Goal: Information Seeking & Learning: Check status

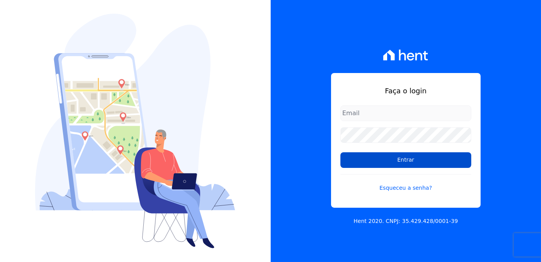
type input "kalil@apiceincorporadora.com.br"
click at [373, 164] on input "Entrar" at bounding box center [406, 160] width 131 height 16
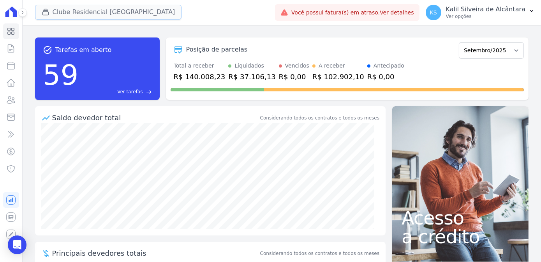
click at [99, 13] on button "Clube Residencial [GEOGRAPHIC_DATA]" at bounding box center [108, 12] width 147 height 15
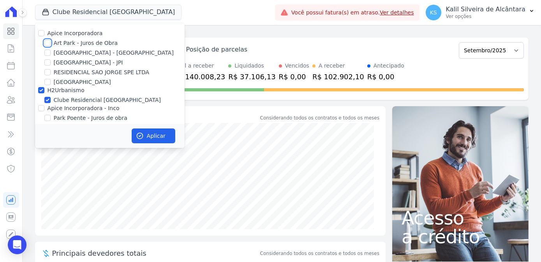
click at [47, 43] on input "Art Park - Juros de Obra" at bounding box center [47, 43] width 6 height 6
checkbox input "true"
click at [44, 111] on div "Apice Incorporadora - Inco" at bounding box center [110, 108] width 150 height 8
click at [43, 108] on input "Apice Incorporadora - Inco" at bounding box center [41, 108] width 6 height 6
checkbox input "true"
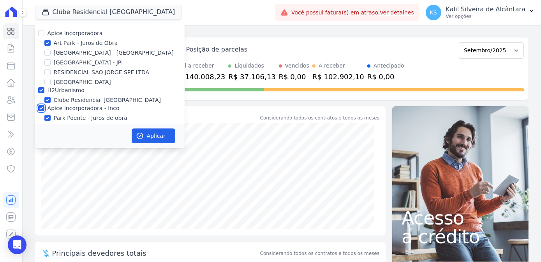
checkbox input "true"
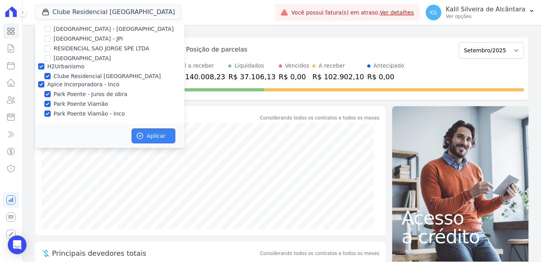
click at [143, 130] on button "Aplicar" at bounding box center [154, 135] width 44 height 15
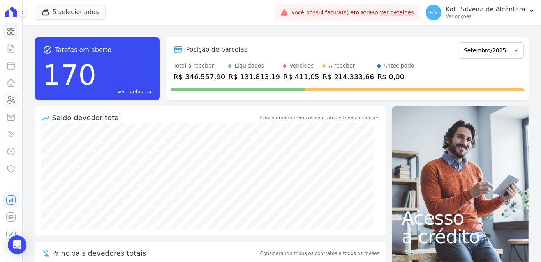
click at [16, 96] on link "Clientes" at bounding box center [11, 100] width 16 height 16
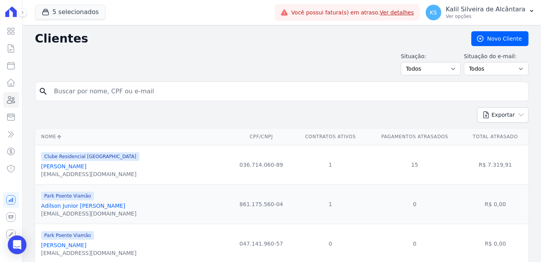
click at [76, 92] on input "search" at bounding box center [288, 91] width 476 height 16
type input "[PERSON_NAME]"
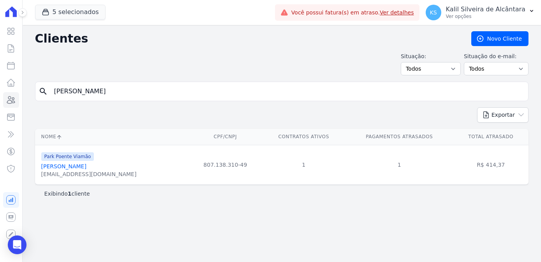
click at [85, 165] on link "[PERSON_NAME]" at bounding box center [63, 166] width 45 height 6
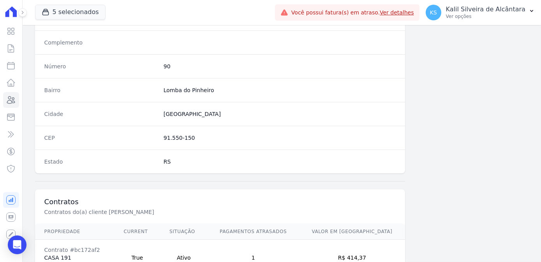
scroll to position [464, 0]
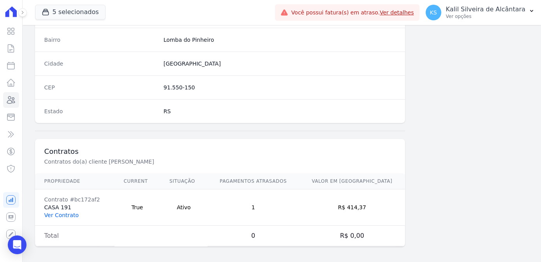
click at [58, 213] on link "Ver Contrato" at bounding box center [61, 215] width 34 height 6
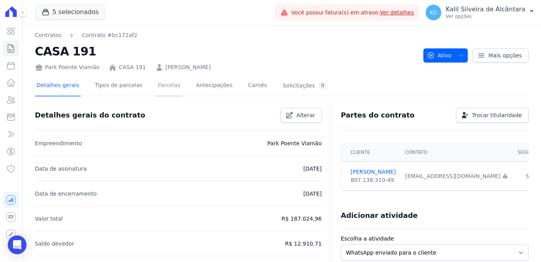
click at [164, 91] on link "Parcelas" at bounding box center [169, 86] width 26 height 21
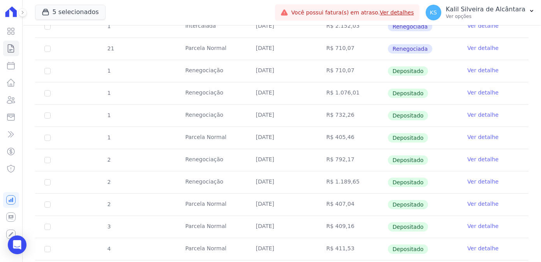
scroll to position [425, 0]
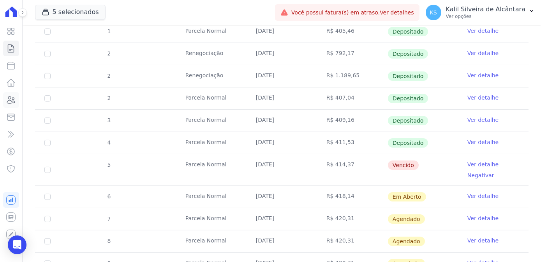
click at [16, 103] on link "Clientes" at bounding box center [11, 100] width 16 height 16
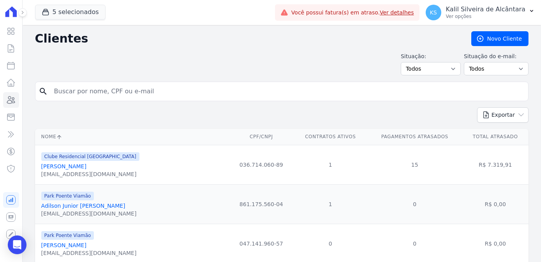
click at [107, 85] on input "search" at bounding box center [288, 91] width 476 height 16
type input "[PERSON_NAME]"
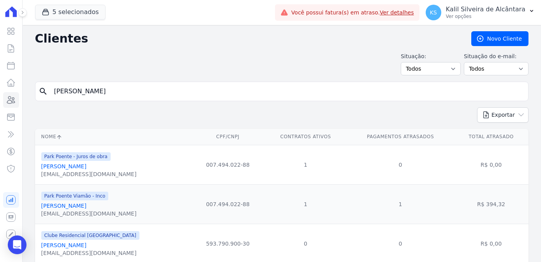
click at [86, 95] on input "[PERSON_NAME]" at bounding box center [288, 91] width 476 height 16
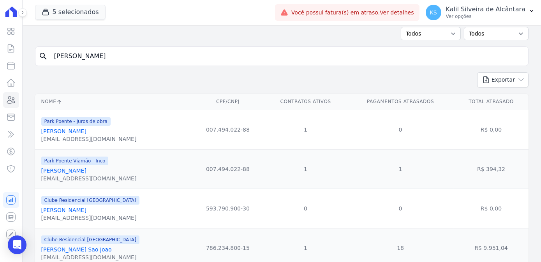
scroll to position [64, 0]
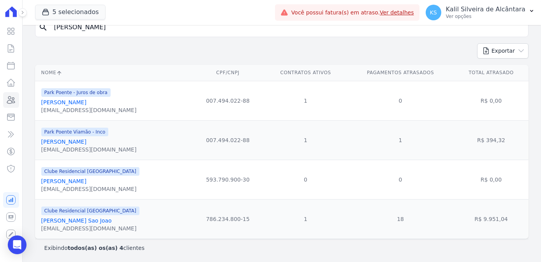
click at [348, 169] on td "0" at bounding box center [400, 178] width 107 height 39
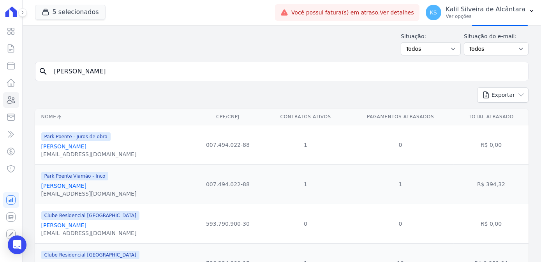
scroll to position [0, 0]
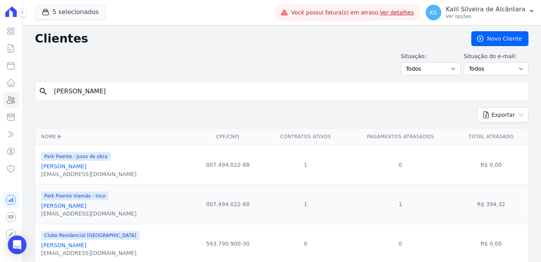
drag, startPoint x: 88, startPoint y: 97, endPoint x: 0, endPoint y: 96, distance: 88.1
click at [0, 96] on div "Visão Geral Contratos [GEOGRAPHIC_DATA] Lotes Clientes Minha Carteira Transferê…" at bounding box center [270, 131] width 541 height 262
paste input "[PERSON_NAME]"
type input "[PERSON_NAME]"
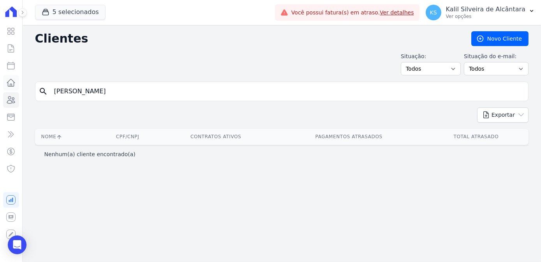
drag, startPoint x: 87, startPoint y: 86, endPoint x: 5, endPoint y: 88, distance: 81.5
click at [6, 88] on div "Visão Geral Contratos [GEOGRAPHIC_DATA] Lotes Clientes Minha Carteira Transferê…" at bounding box center [270, 131] width 541 height 262
type input "hellen rodr"
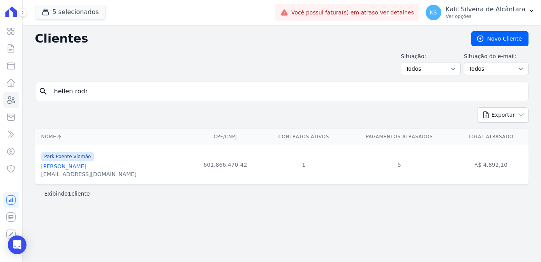
click at [87, 164] on link "[PERSON_NAME]" at bounding box center [63, 166] width 45 height 6
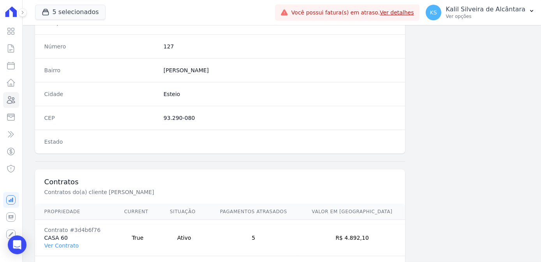
scroll to position [464, 0]
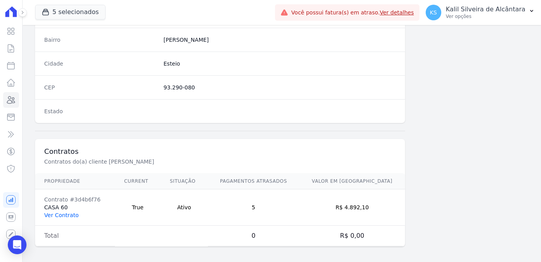
click at [66, 212] on link "Ver Contrato" at bounding box center [61, 215] width 34 height 6
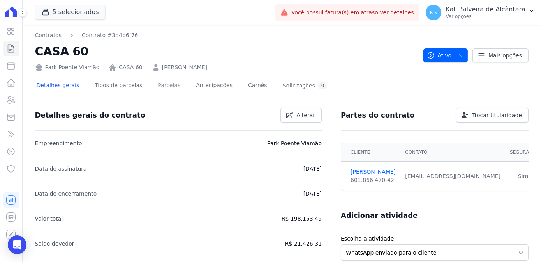
click at [156, 92] on link "Parcelas" at bounding box center [169, 86] width 26 height 21
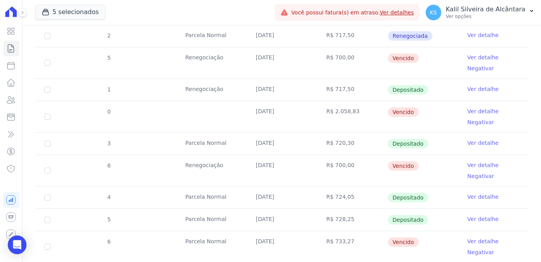
scroll to position [354, 0]
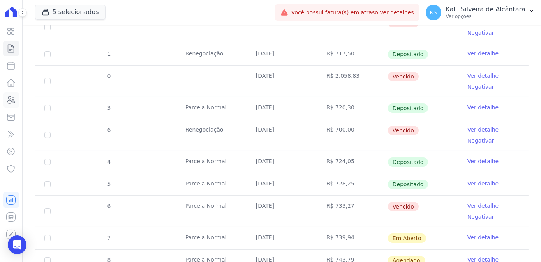
click at [12, 98] on icon at bounding box center [11, 99] width 8 height 7
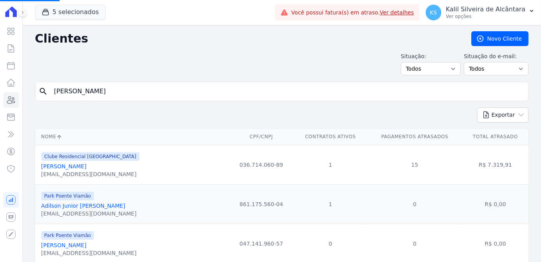
drag, startPoint x: 106, startPoint y: 87, endPoint x: -12, endPoint y: 111, distance: 120.2
click at [0, 111] on html "Visão Geral Contratos [GEOGRAPHIC_DATA] Lotes Clientes Minha Carteira Transferê…" at bounding box center [270, 131] width 541 height 262
click at [198, 97] on input "search" at bounding box center [288, 91] width 476 height 16
type input "daiane dias da"
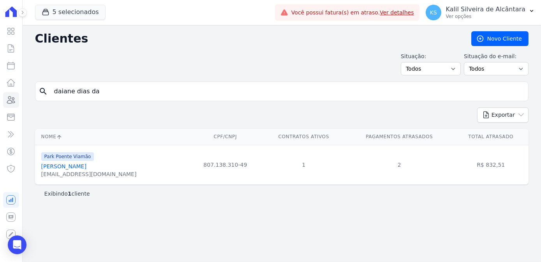
click at [86, 167] on link "[PERSON_NAME]" at bounding box center [63, 166] width 45 height 6
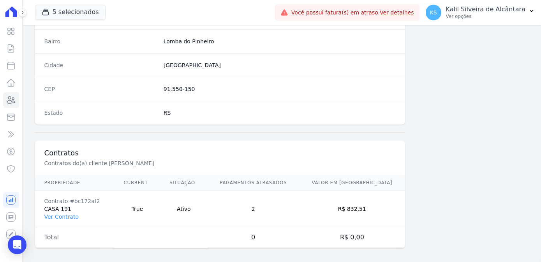
scroll to position [464, 0]
click at [70, 214] on link "Ver Contrato" at bounding box center [61, 215] width 34 height 6
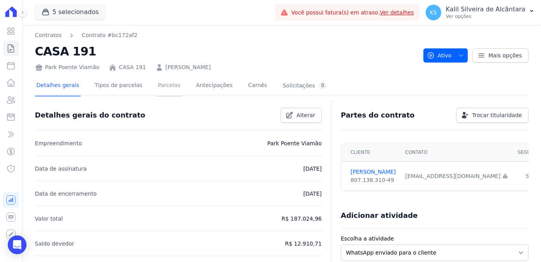
click at [156, 86] on link "Parcelas" at bounding box center [169, 86] width 26 height 21
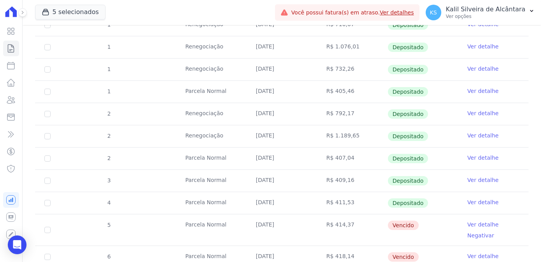
scroll to position [460, 0]
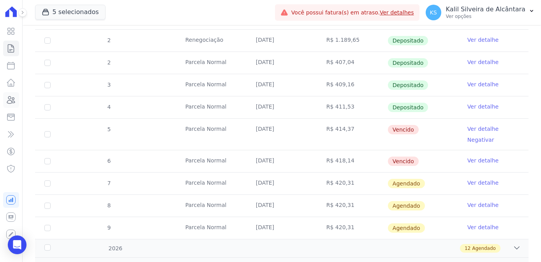
click at [14, 105] on link "Clientes" at bounding box center [11, 100] width 16 height 16
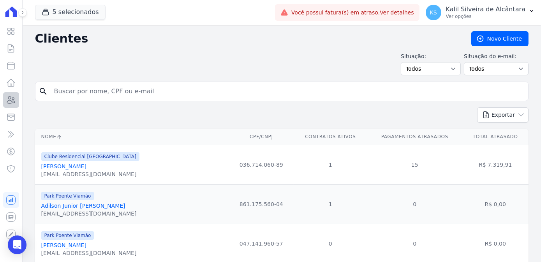
click at [11, 94] on div "Visão Geral Contratos [GEOGRAPHIC_DATA] Lotes Clientes Minha Carteira Transferê…" at bounding box center [270, 131] width 541 height 262
type input "[PERSON_NAME]"
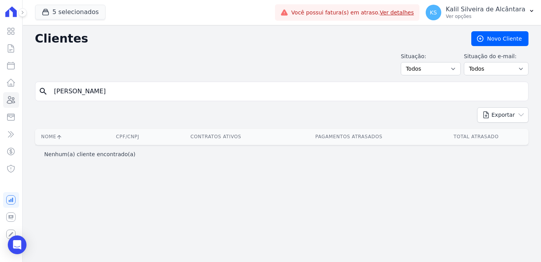
drag, startPoint x: 177, startPoint y: 88, endPoint x: -3, endPoint y: 114, distance: 181.1
click at [0, 114] on html "Visão Geral Contratos [GEOGRAPHIC_DATA] Lotes Clientes Minha Carteira Transferê…" at bounding box center [270, 131] width 541 height 262
type input "daiane dia"
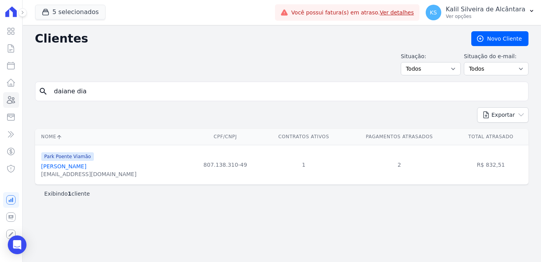
click at [76, 168] on link "[PERSON_NAME]" at bounding box center [63, 166] width 45 height 6
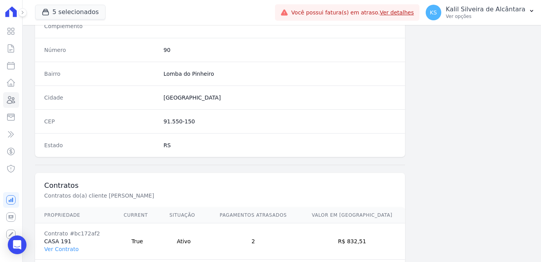
scroll to position [464, 0]
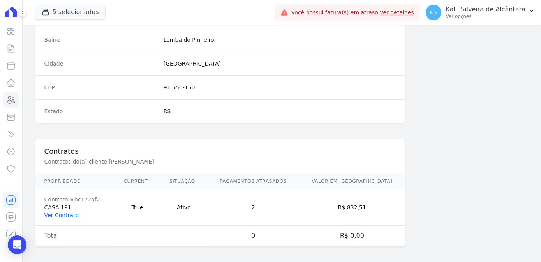
click at [71, 214] on link "Ver Contrato" at bounding box center [61, 215] width 34 height 6
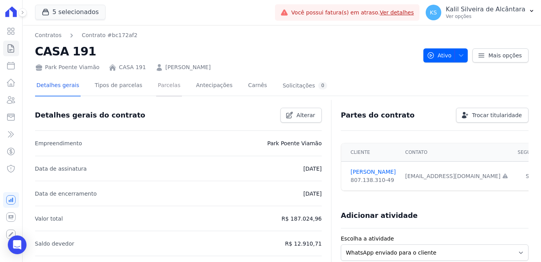
click at [156, 80] on link "Parcelas" at bounding box center [169, 86] width 26 height 21
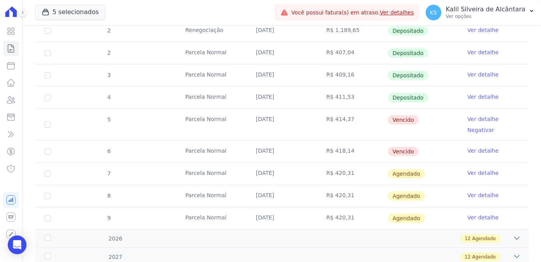
scroll to position [512, 0]
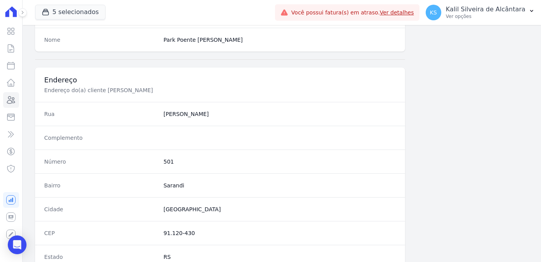
scroll to position [464, 0]
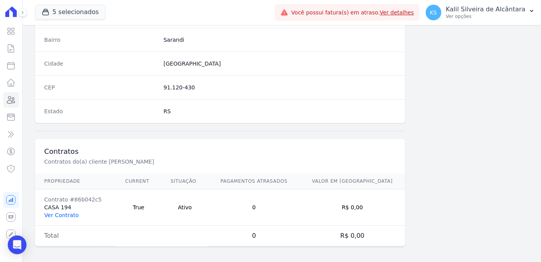
click at [65, 212] on link "Ver Contrato" at bounding box center [61, 215] width 34 height 6
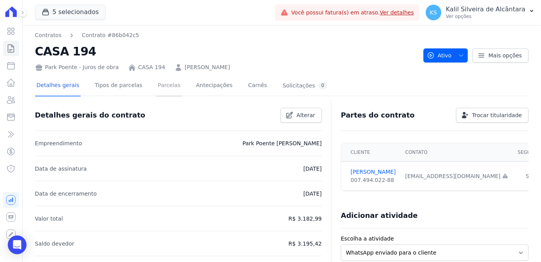
click at [161, 83] on link "Parcelas" at bounding box center [169, 86] width 26 height 21
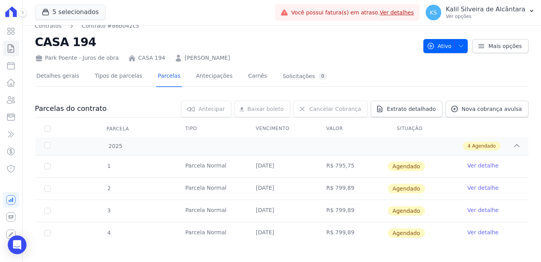
scroll to position [13, 0]
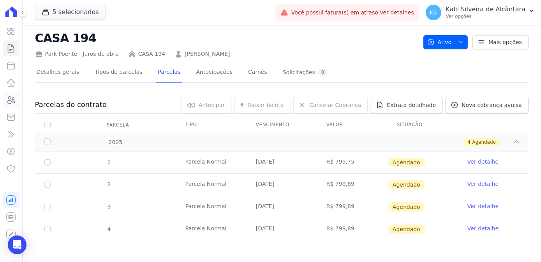
click at [12, 99] on icon at bounding box center [11, 99] width 8 height 7
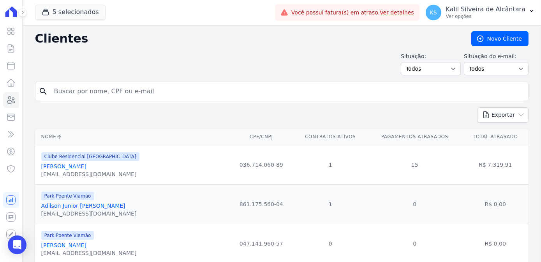
click at [123, 87] on input "search" at bounding box center [288, 91] width 476 height 16
paste input "Paula Maykelly"
type input "Paula Maykelly"
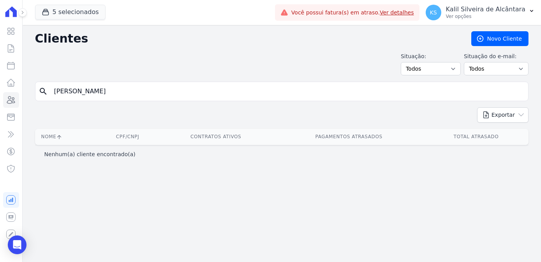
click at [119, 98] on input "Paula Maykelly" at bounding box center [288, 91] width 476 height 16
type input "Paula Maykell"
click at [119, 98] on input "Paula Maykell" at bounding box center [288, 91] width 476 height 16
type input "[PERSON_NAME]"
drag, startPoint x: 126, startPoint y: 91, endPoint x: 32, endPoint y: 82, distance: 94.4
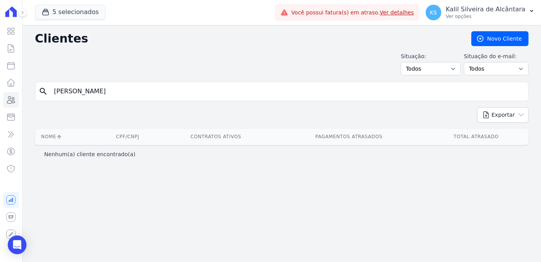
click at [32, 82] on div "Clientes Novo Cliente Situação: Todos Adimplentes Inadimplentes Situação do e-m…" at bounding box center [282, 143] width 519 height 237
type input "03510586050"
click at [105, 92] on input "03510586050" at bounding box center [288, 91] width 476 height 16
click at [0, 108] on html "Visão Geral Contratos [GEOGRAPHIC_DATA] Lotes Clientes Minha Carteira Transferê…" at bounding box center [270, 131] width 541 height 262
click at [10, 70] on link "Parcelas" at bounding box center [11, 66] width 16 height 16
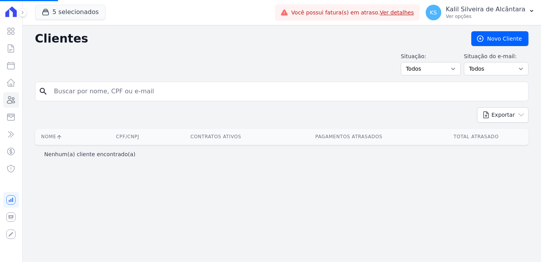
select select
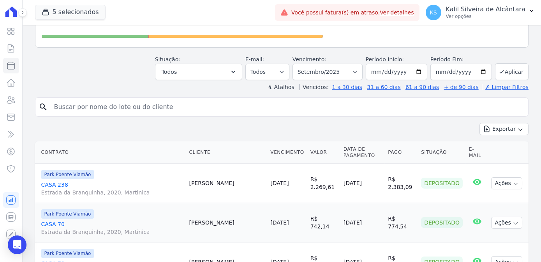
scroll to position [106, 0]
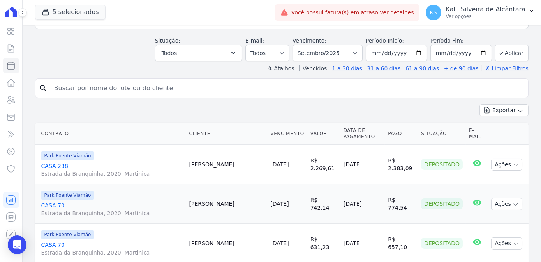
click at [95, 80] on input "search" at bounding box center [288, 88] width 476 height 16
type input "304"
select select
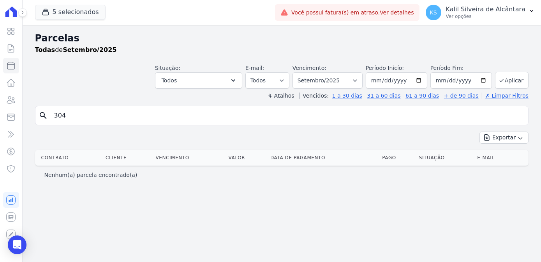
click at [79, 117] on input "304" at bounding box center [288, 116] width 476 height 16
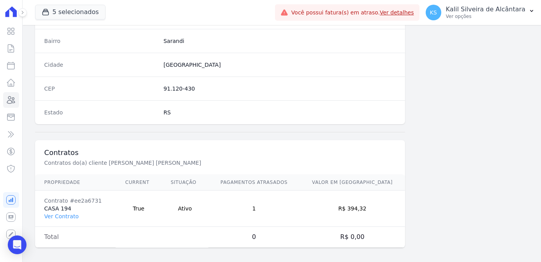
scroll to position [464, 0]
click at [57, 214] on link "Ver Contrato" at bounding box center [61, 215] width 34 height 6
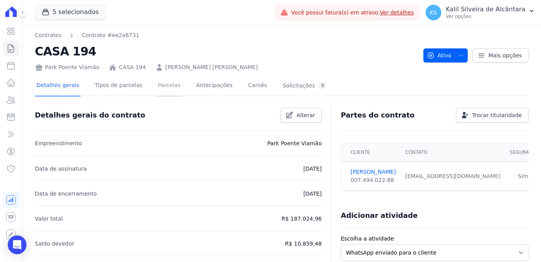
click at [156, 93] on link "Parcelas" at bounding box center [169, 86] width 26 height 21
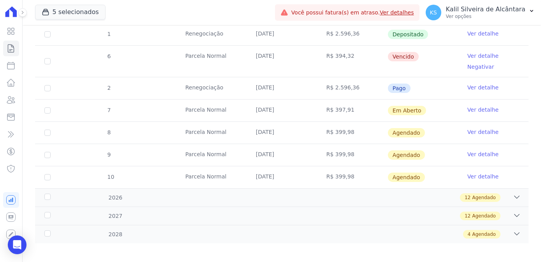
scroll to position [534, 0]
click at [161, 196] on div "12 Agendado" at bounding box center [306, 196] width 430 height 9
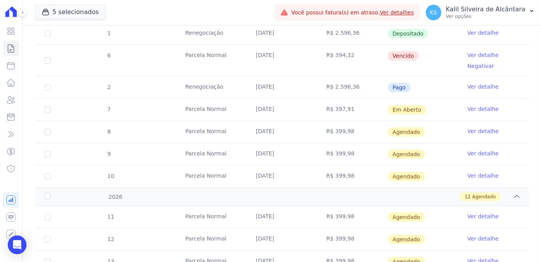
scroll to position [499, 0]
